Goal: Navigation & Orientation: Locate item on page

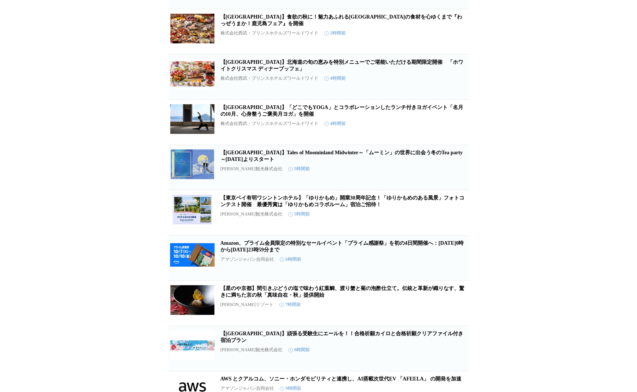
scroll to position [300, 0]
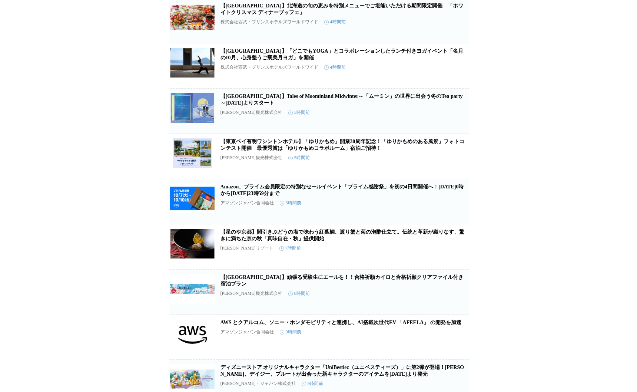
click at [538, 163] on div "プレスリリース受信設定 で設定したプレスリリースが表示されます。 ザ・プリンスギャラリー [GEOGRAPHIC_DATA] 東京にいながらスペインの美食に出…" at bounding box center [318, 220] width 637 height 965
